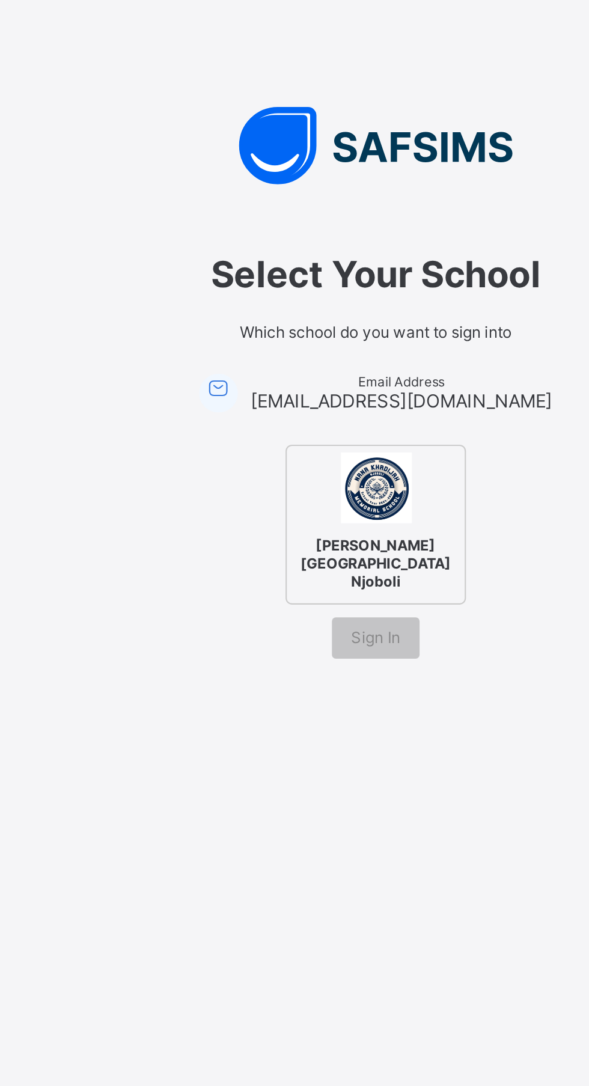
click at [308, 519] on div "Sign In" at bounding box center [294, 509] width 41 height 19
click at [303, 513] on span "Sign In" at bounding box center [294, 508] width 23 height 9
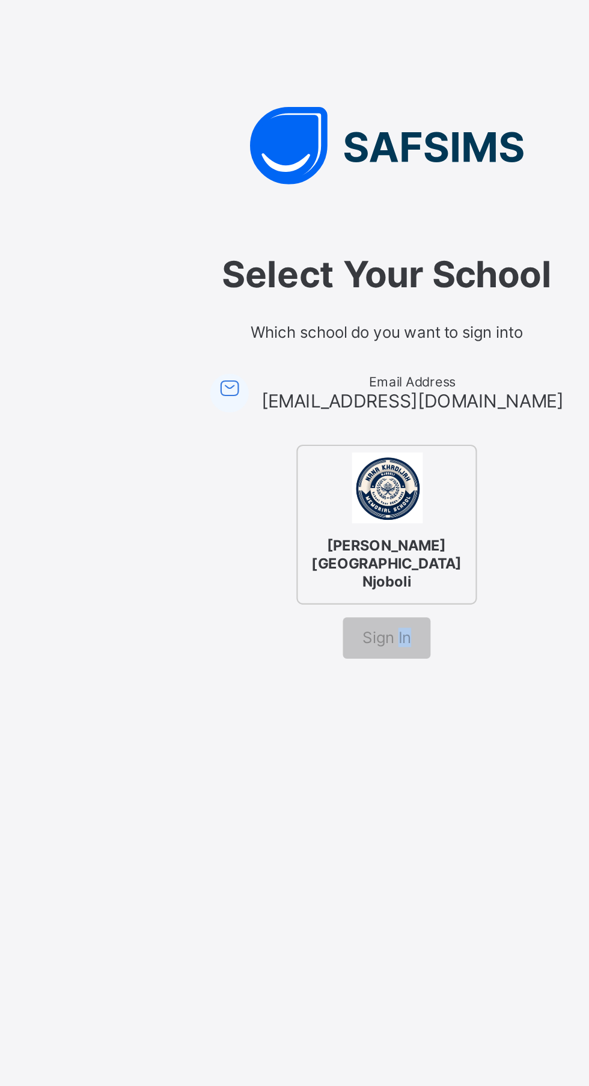
click at [297, 513] on span "Sign In" at bounding box center [294, 508] width 23 height 9
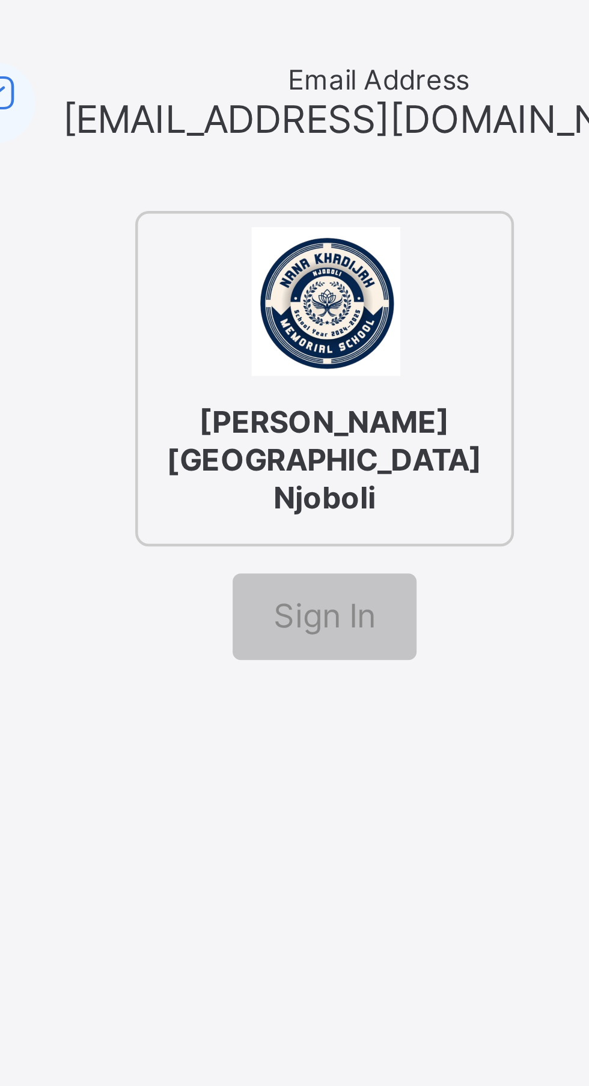
click at [299, 513] on span "Sign In" at bounding box center [294, 508] width 23 height 9
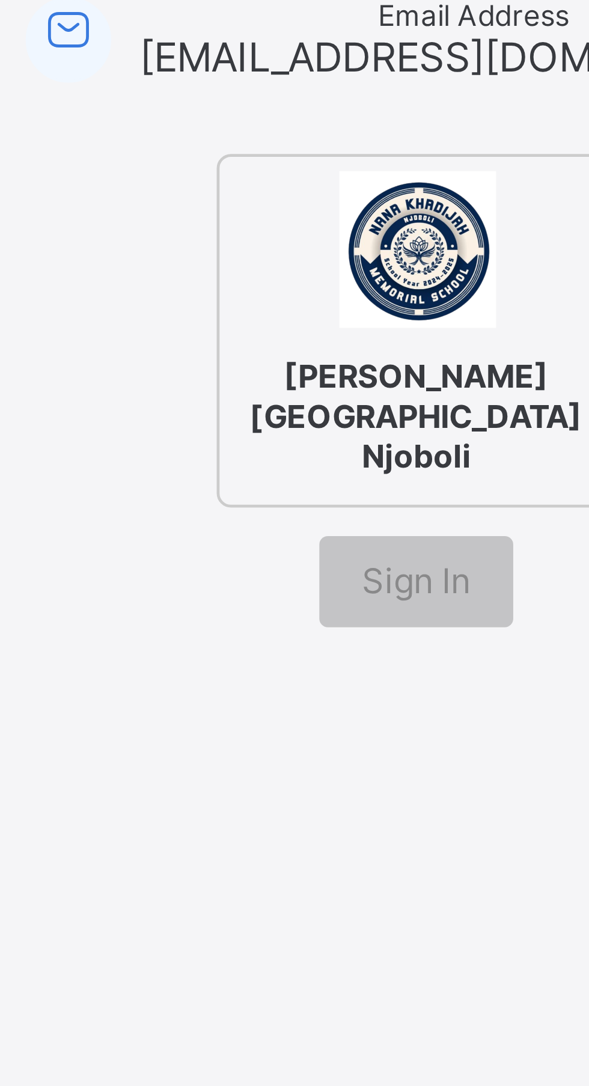
click at [298, 513] on span "Sign In" at bounding box center [294, 508] width 23 height 9
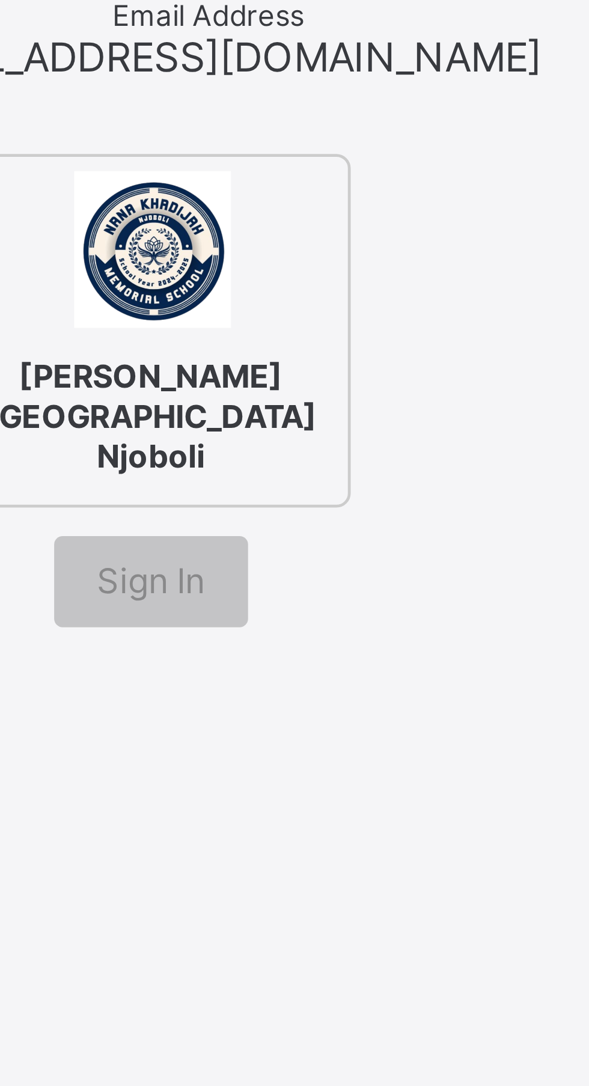
click at [361, 494] on div "[PERSON_NAME][GEOGRAPHIC_DATA] Njoboli" at bounding box center [294, 456] width 337 height 75
